Goal: Information Seeking & Learning: Learn about a topic

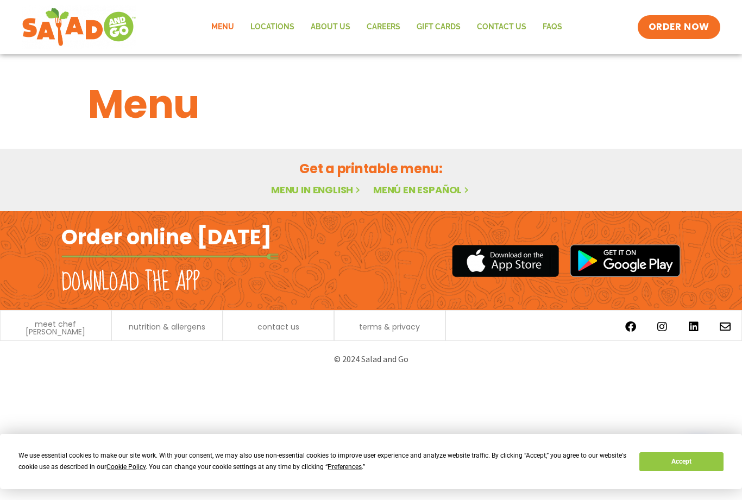
click at [305, 193] on link "Menu in English" at bounding box center [316, 190] width 91 height 14
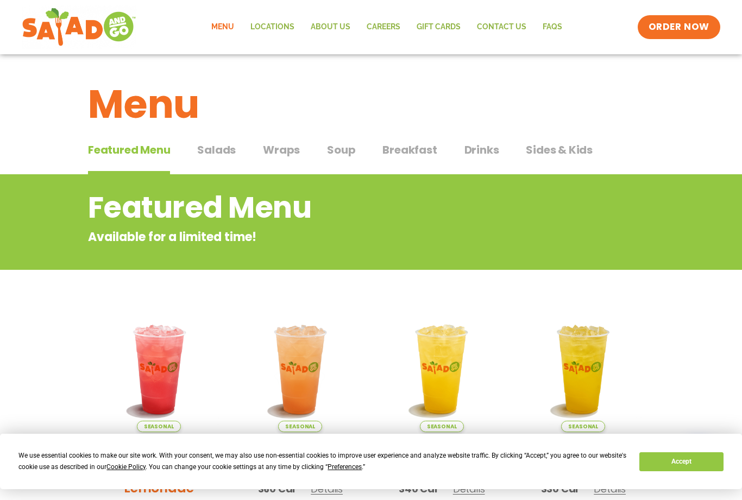
click at [213, 149] on span "Salads" at bounding box center [216, 150] width 39 height 16
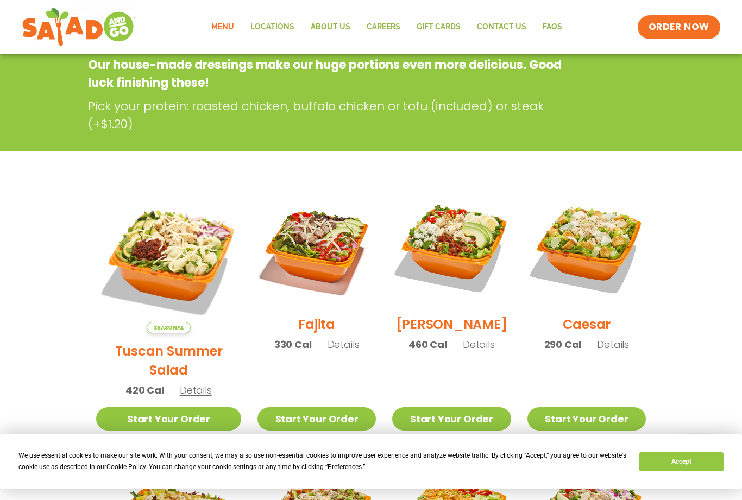
scroll to position [176, 0]
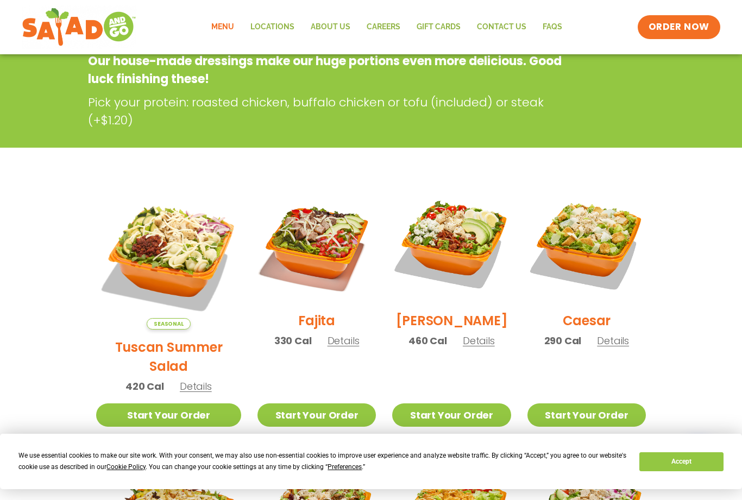
click at [157, 338] on h2 "Tuscan Summer Salad" at bounding box center [168, 357] width 145 height 38
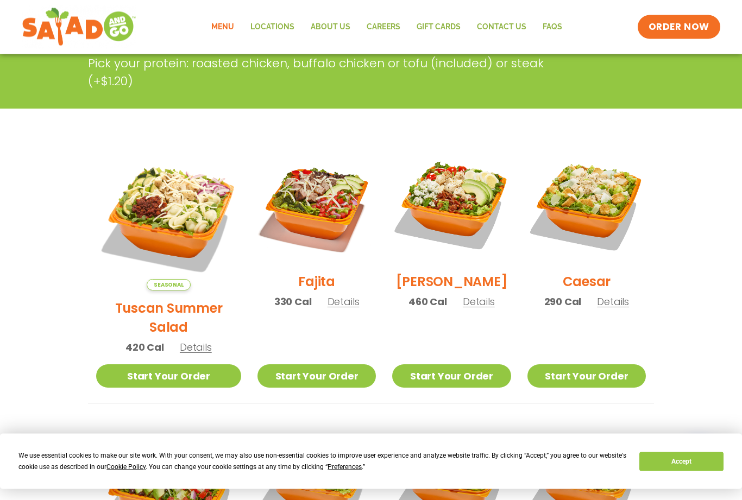
scroll to position [215, 0]
click at [465, 308] on span "Details" at bounding box center [479, 302] width 32 height 14
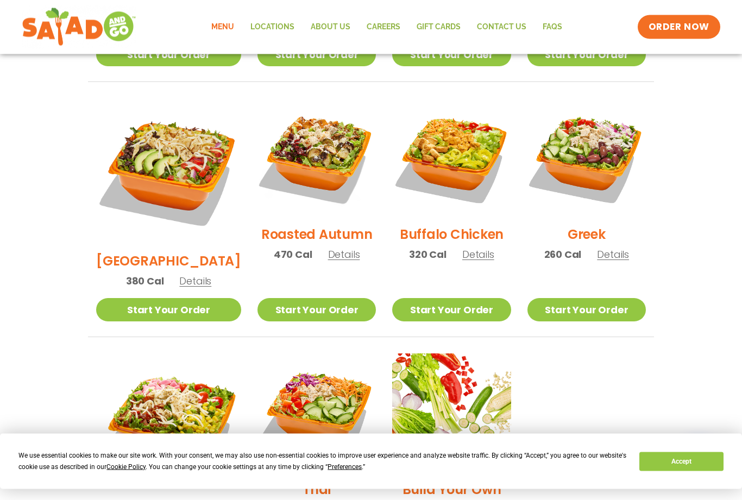
scroll to position [537, 0]
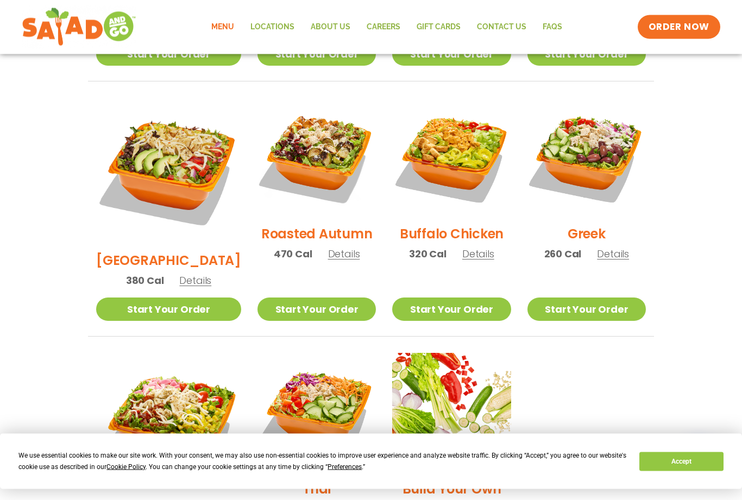
click at [330, 248] on span "Details" at bounding box center [344, 255] width 32 height 14
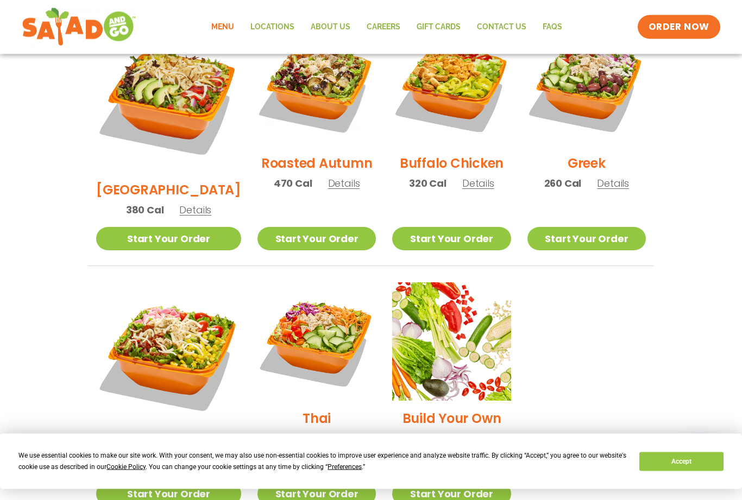
scroll to position [609, 0]
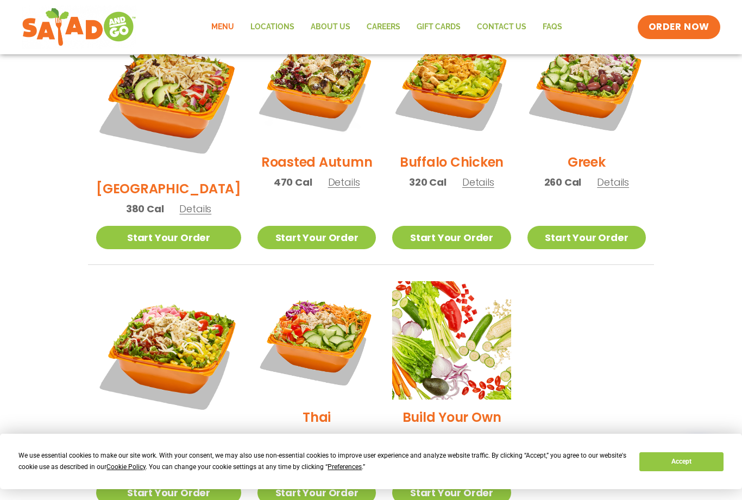
click at [191, 457] on span "Details" at bounding box center [195, 464] width 32 height 14
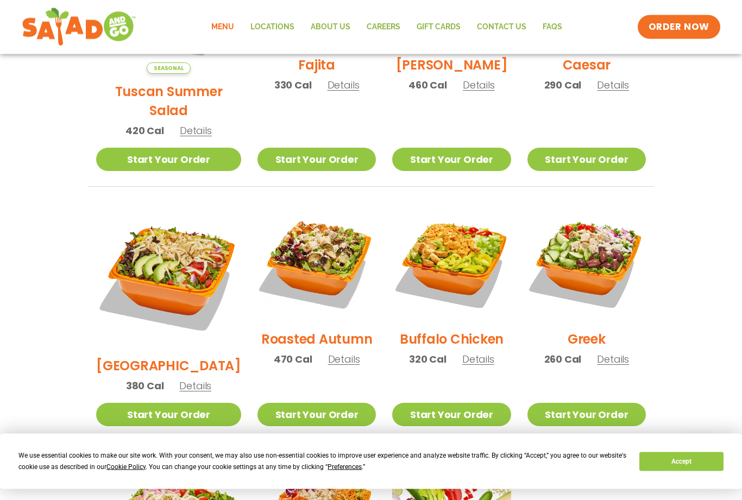
scroll to position [434, 0]
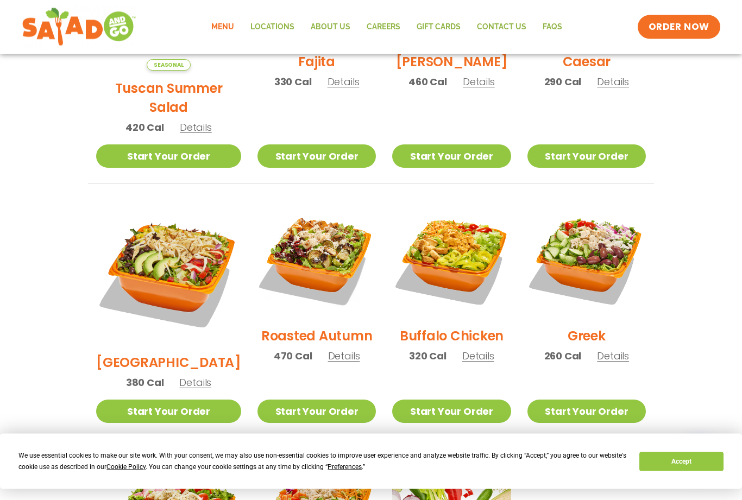
click at [610, 350] on span "Details" at bounding box center [613, 357] width 32 height 14
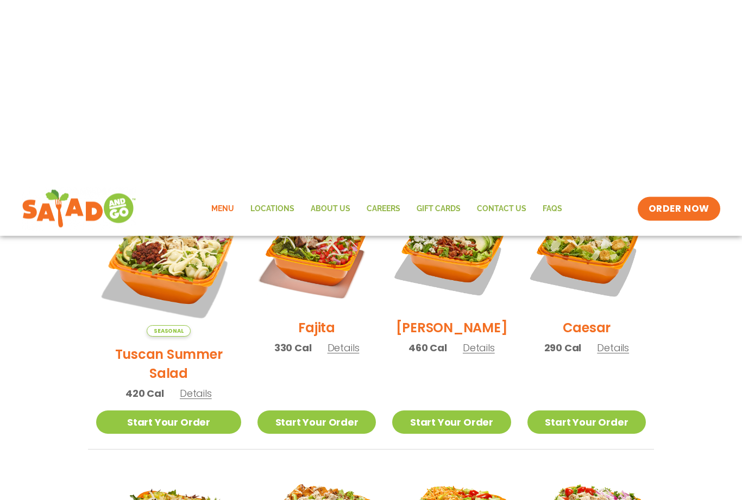
scroll to position [0, 0]
